Goal: Find specific page/section: Find specific page/section

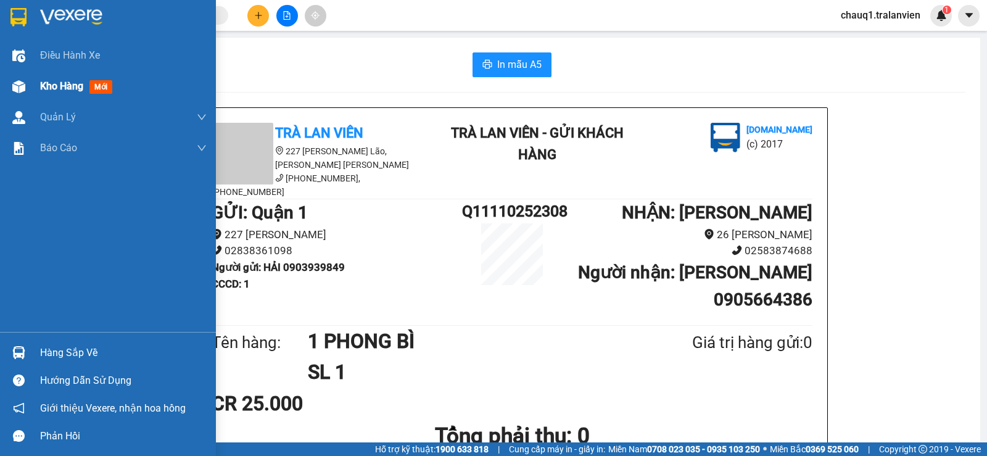
click at [44, 85] on span "Kho hàng" at bounding box center [61, 86] width 43 height 12
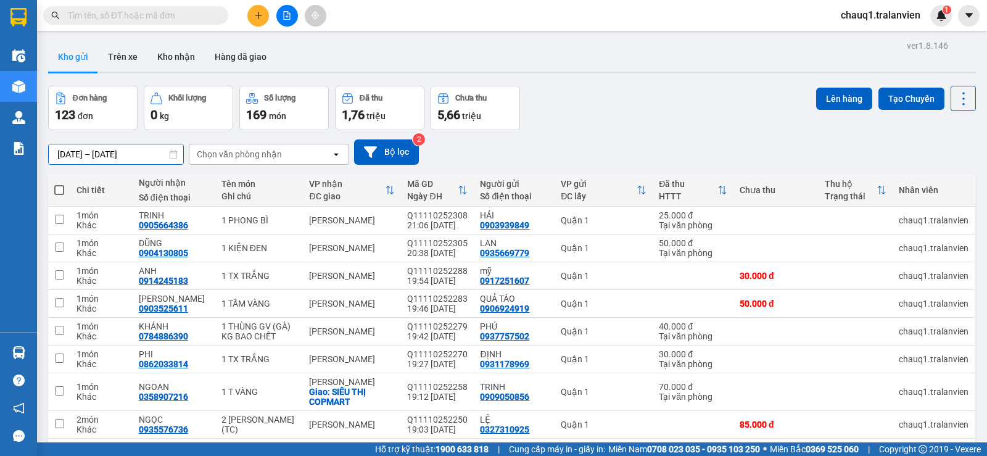
click at [123, 152] on input "[DATE] – [DATE]" at bounding box center [116, 154] width 135 height 20
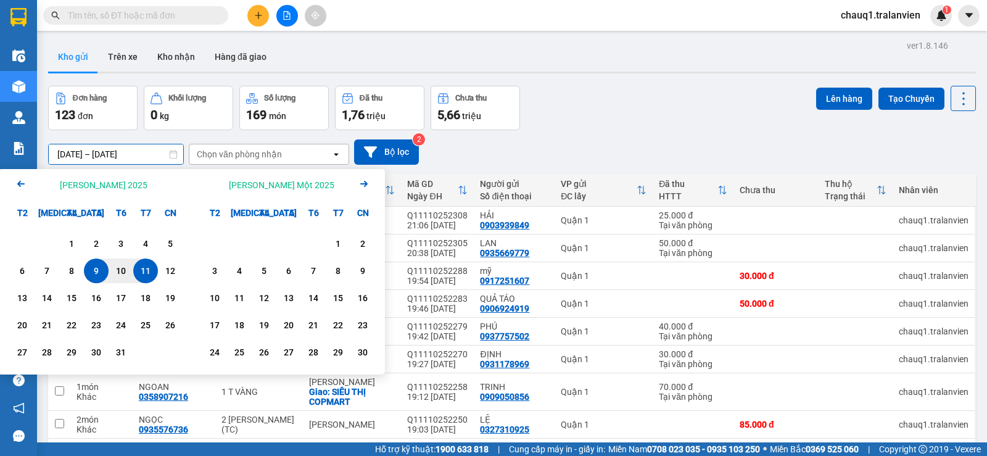
click at [143, 270] on div "11" at bounding box center [145, 270] width 17 height 15
type input "[DATE] – [DATE]"
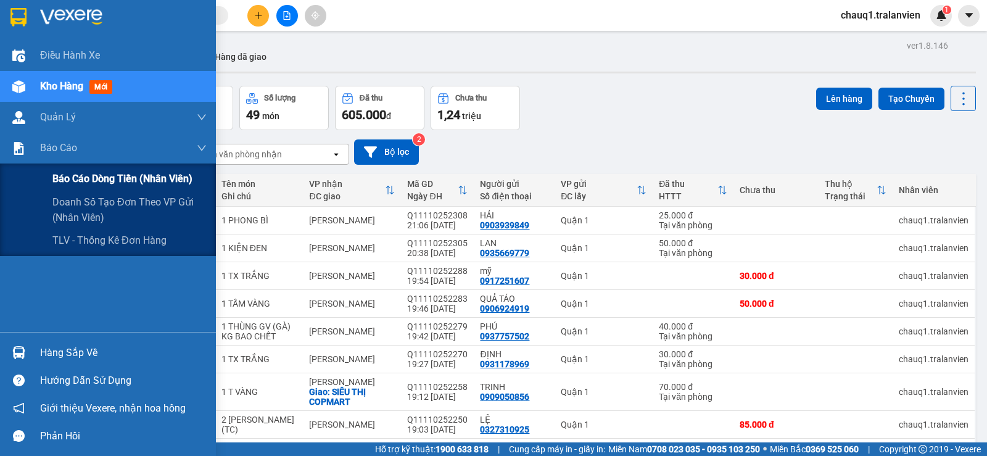
click at [59, 179] on span "Báo cáo dòng tiền (nhân viên)" at bounding box center [122, 178] width 140 height 15
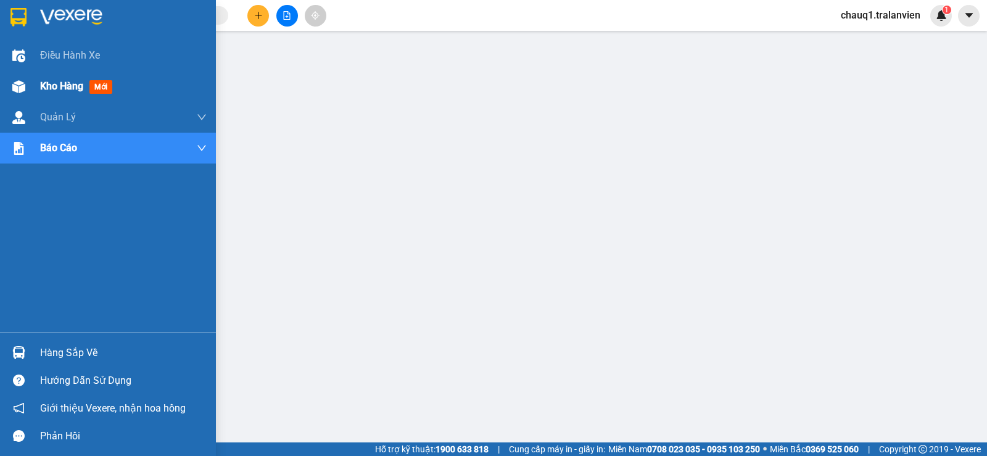
click at [57, 81] on span "Kho hàng" at bounding box center [61, 86] width 43 height 12
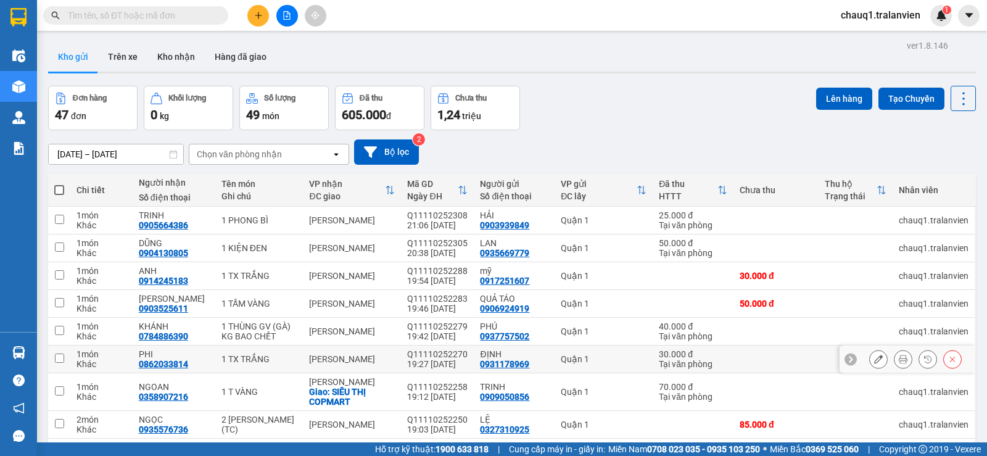
scroll to position [112, 0]
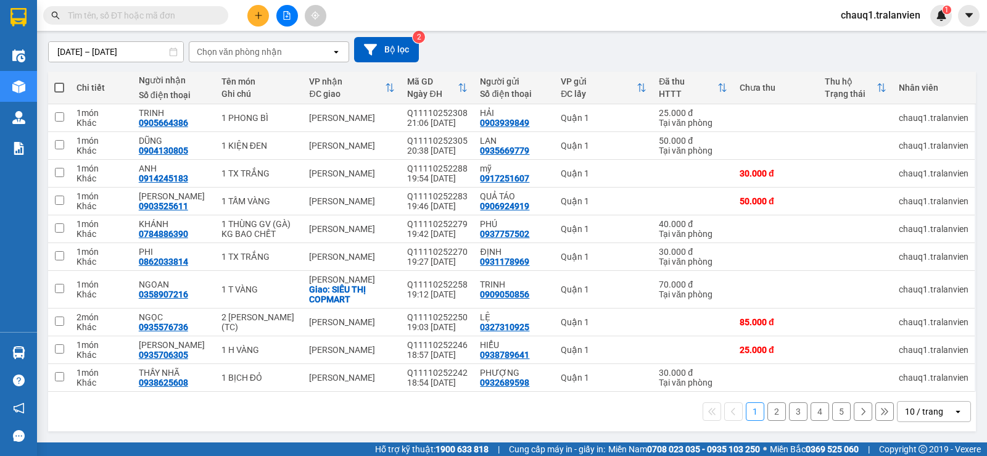
click at [932, 408] on div "10 / trang" at bounding box center [926, 412] width 56 height 20
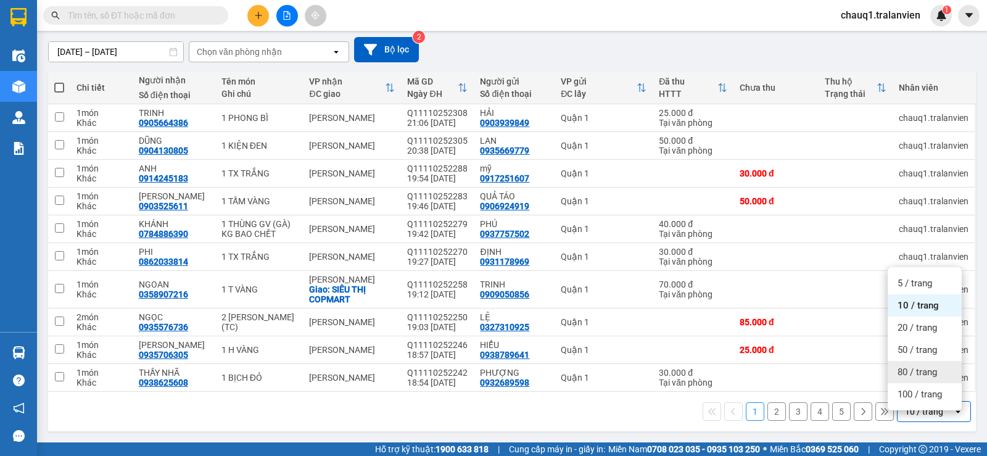
click at [922, 373] on div "80 / trang" at bounding box center [925, 372] width 74 height 22
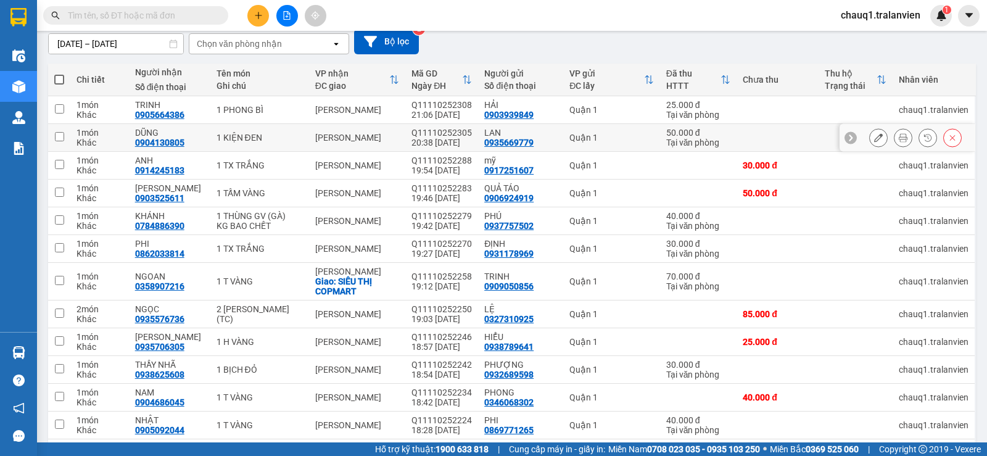
scroll to position [49, 0]
